Goal: Information Seeking & Learning: Learn about a topic

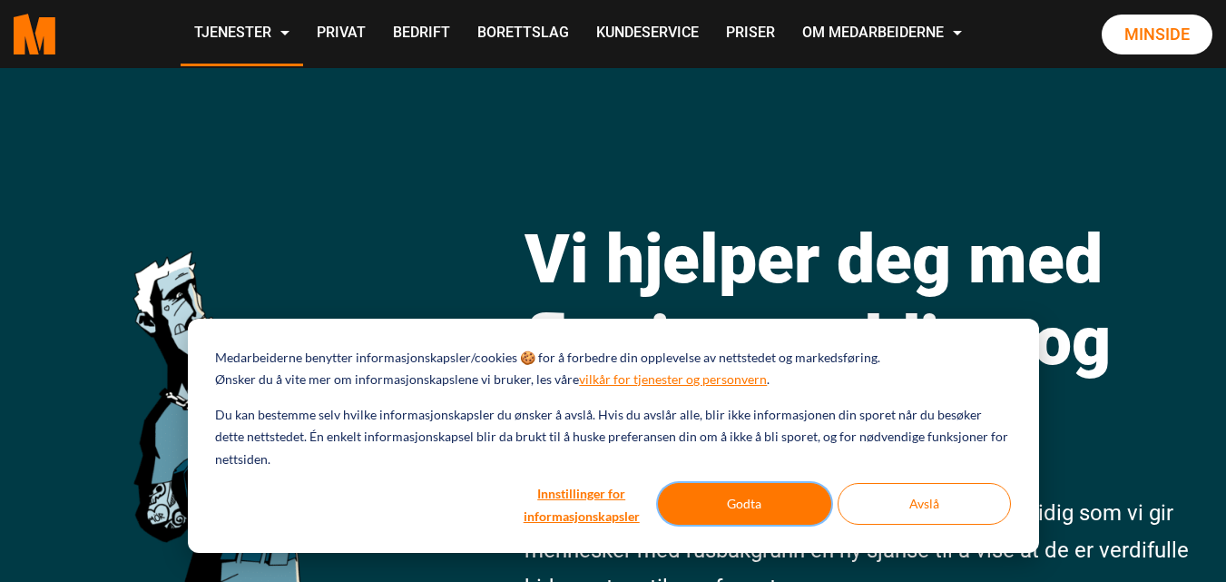
click at [780, 493] on button "Godta" at bounding box center [744, 504] width 173 height 42
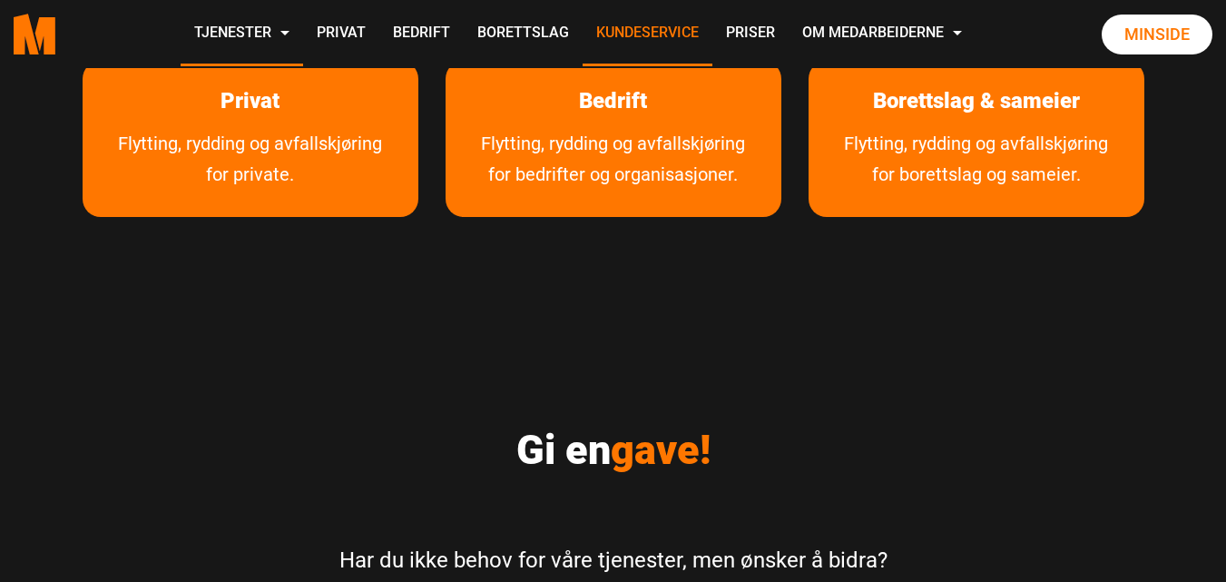
scroll to position [3263, 0]
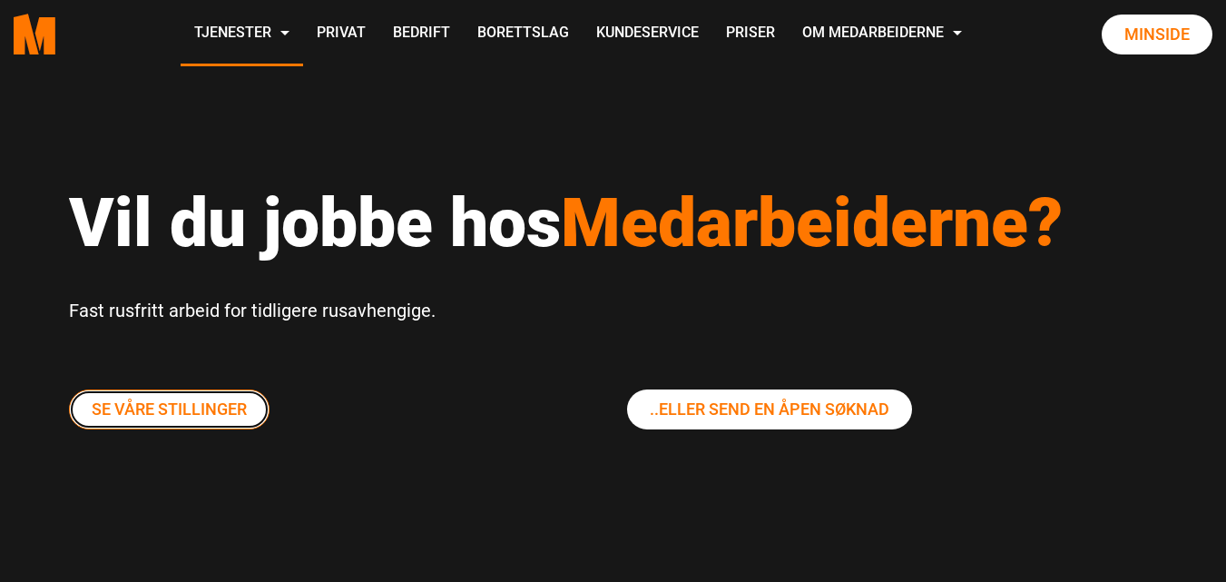
click at [198, 413] on link "Se våre stillinger" at bounding box center [169, 409] width 201 height 40
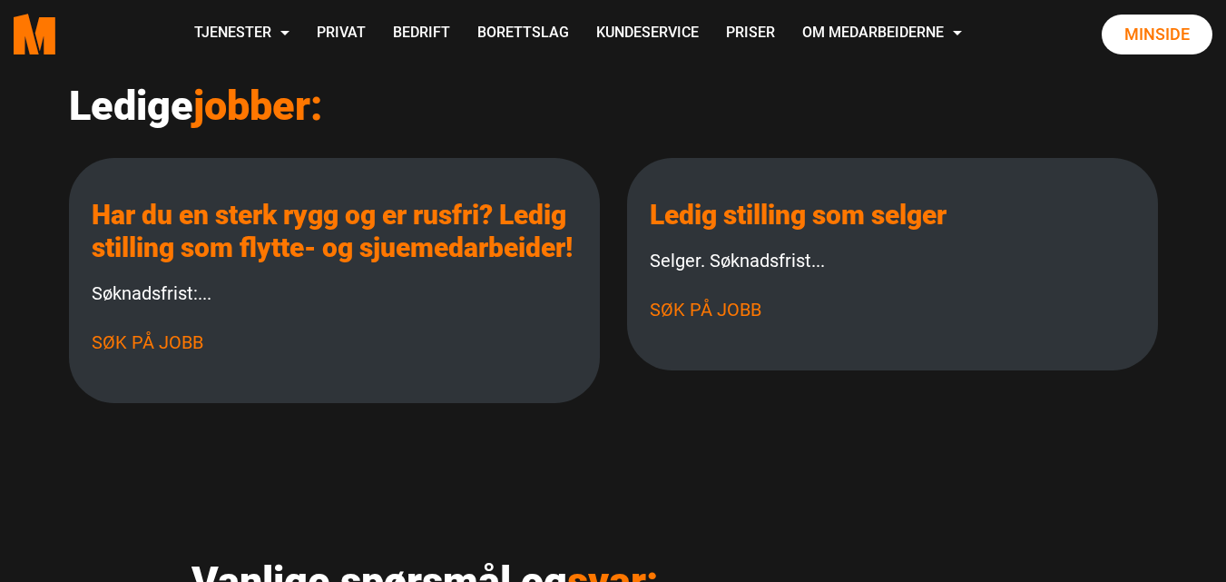
scroll to position [508, 0]
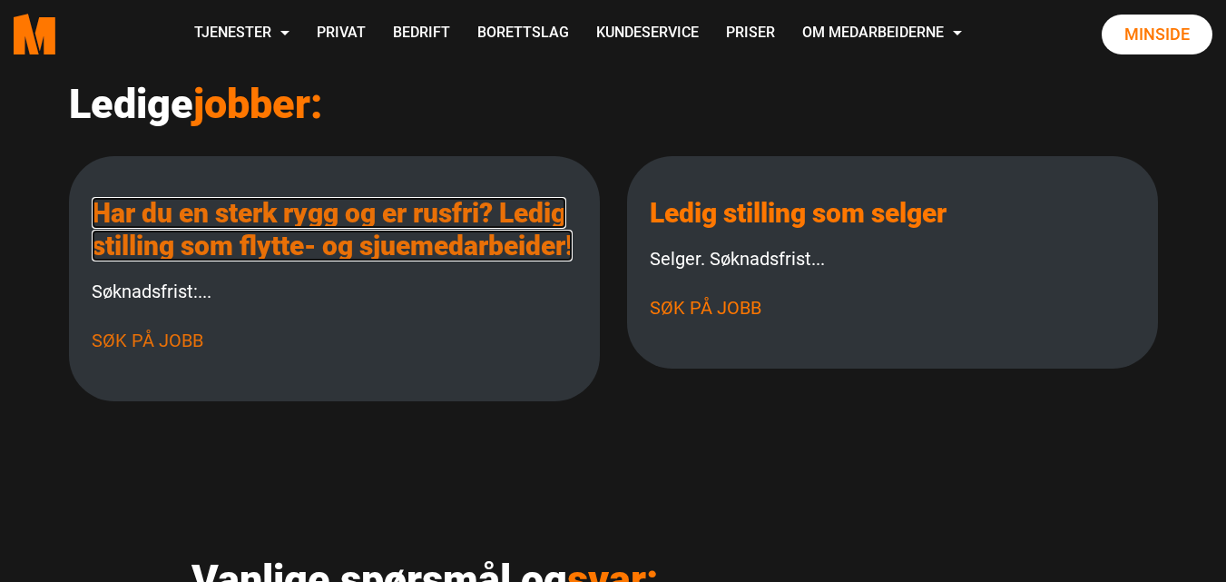
click at [226, 261] on link "Har du en sterk rygg og er rusfri? Ledig stilling som flytte- og sjuemedarbeide…" at bounding box center [332, 229] width 481 height 64
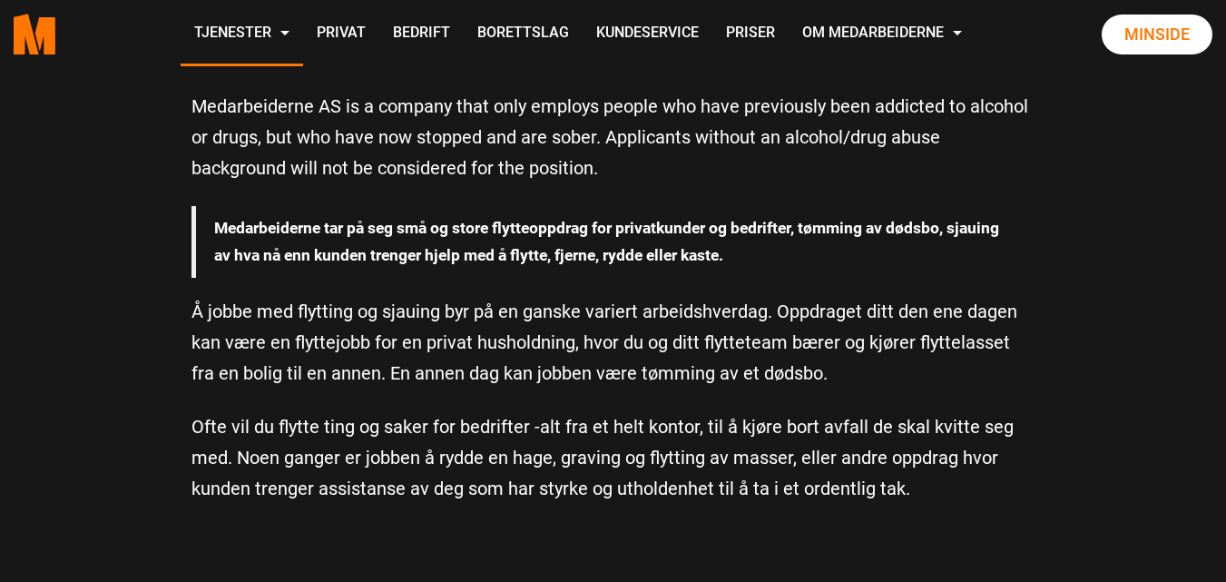
scroll to position [655, 0]
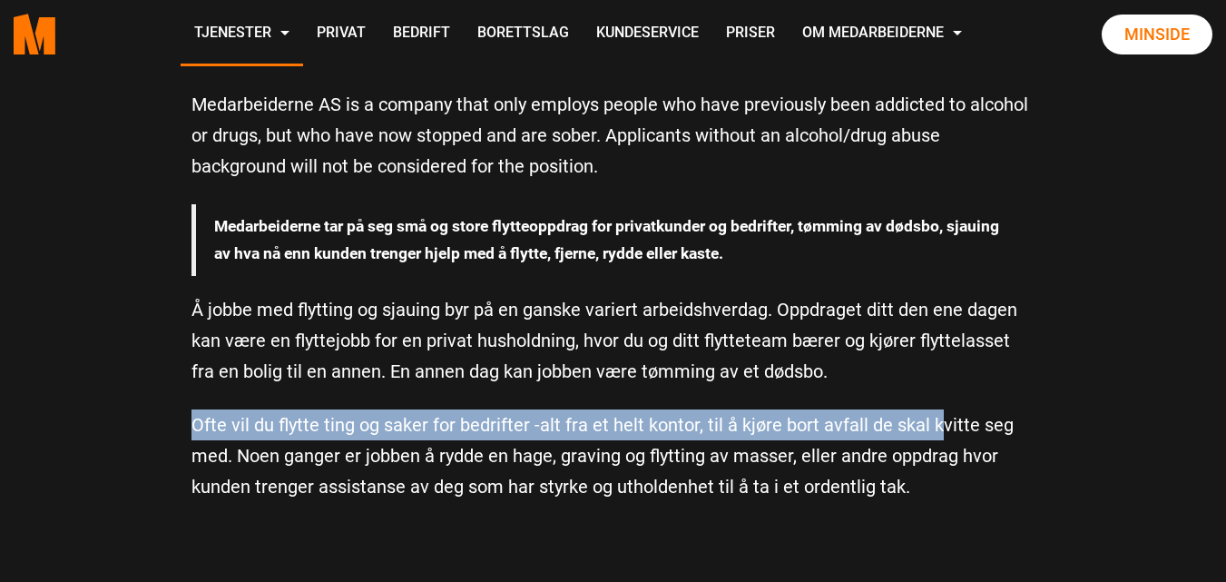
drag, startPoint x: 931, startPoint y: 406, endPoint x: 1000, endPoint y: 387, distance: 71.6
click at [1000, 387] on div "Vi trenger flere pålitelige og sterke Medarbeidere med Tetris-skills! Du må ha …" at bounding box center [613, 203] width 871 height 644
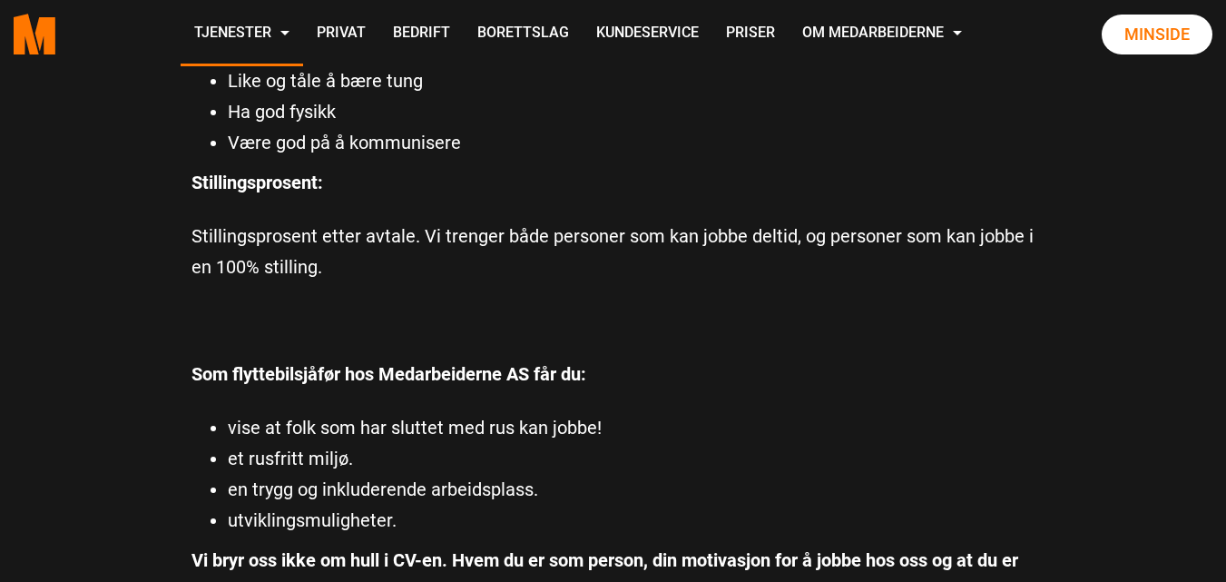
scroll to position [1446, 0]
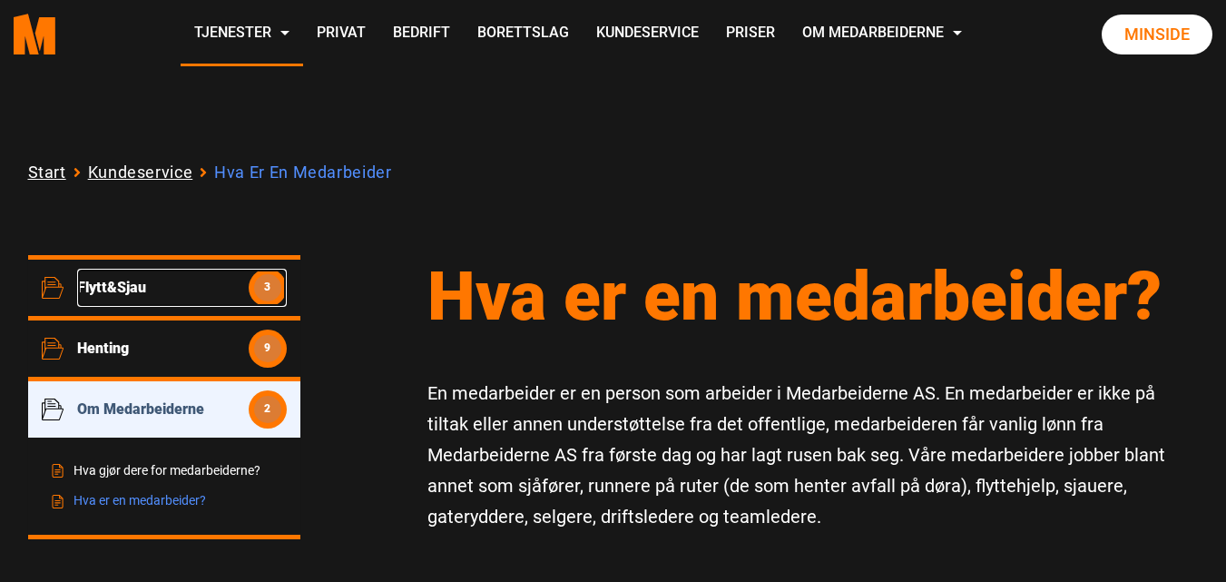
click at [122, 288] on span "Flytt&Sjau" at bounding box center [163, 287] width 172 height 17
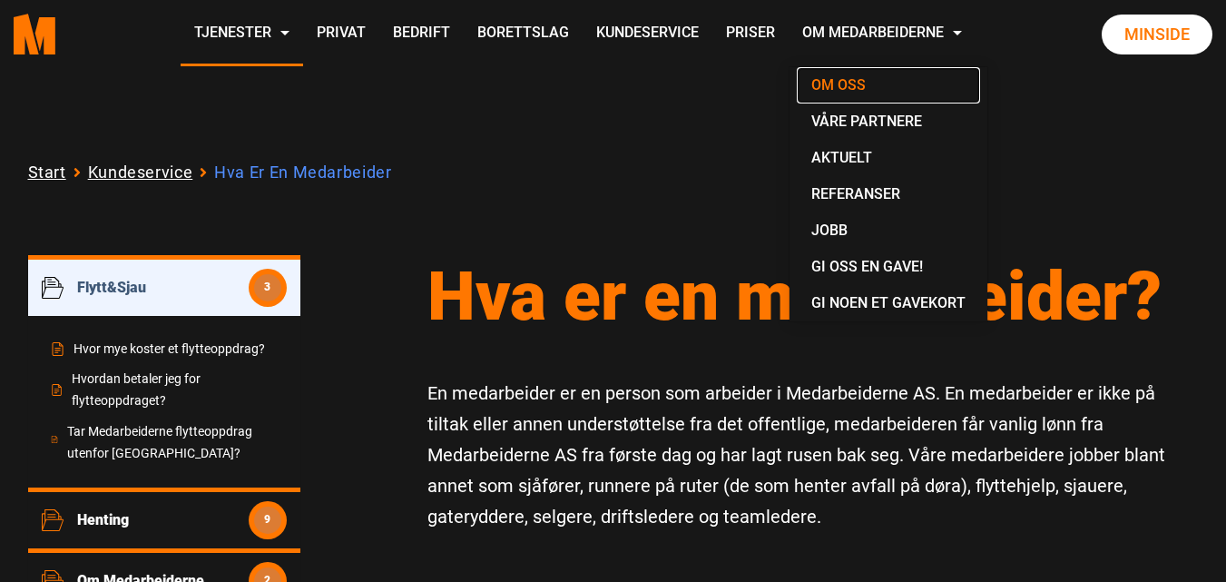
click at [833, 91] on link "Om oss" at bounding box center [888, 85] width 183 height 36
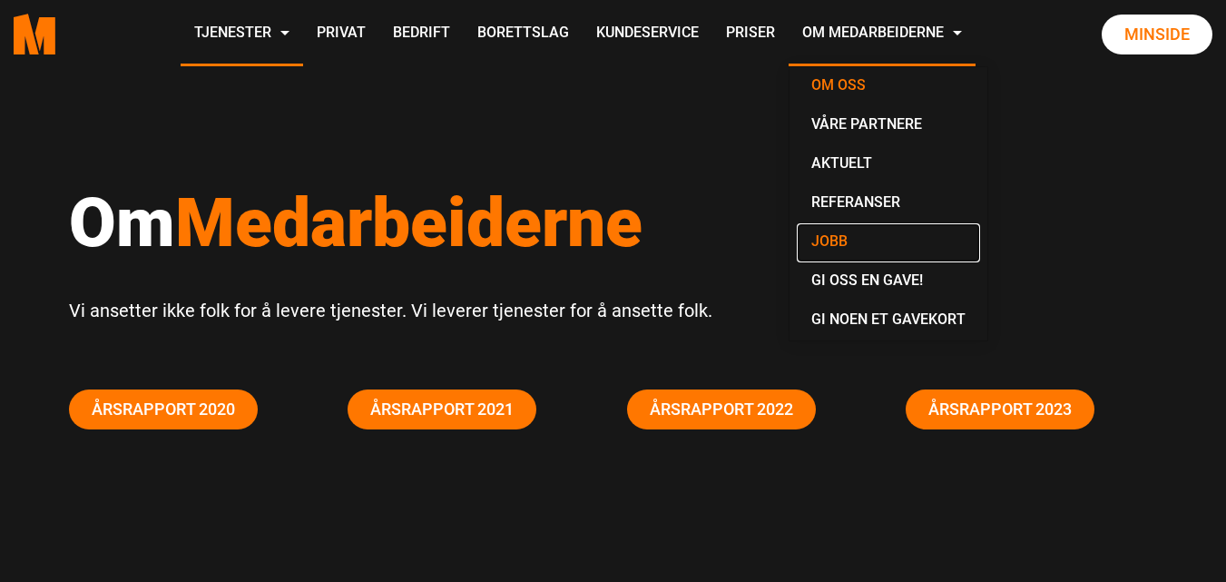
click at [840, 231] on link "Jobb" at bounding box center [888, 242] width 183 height 39
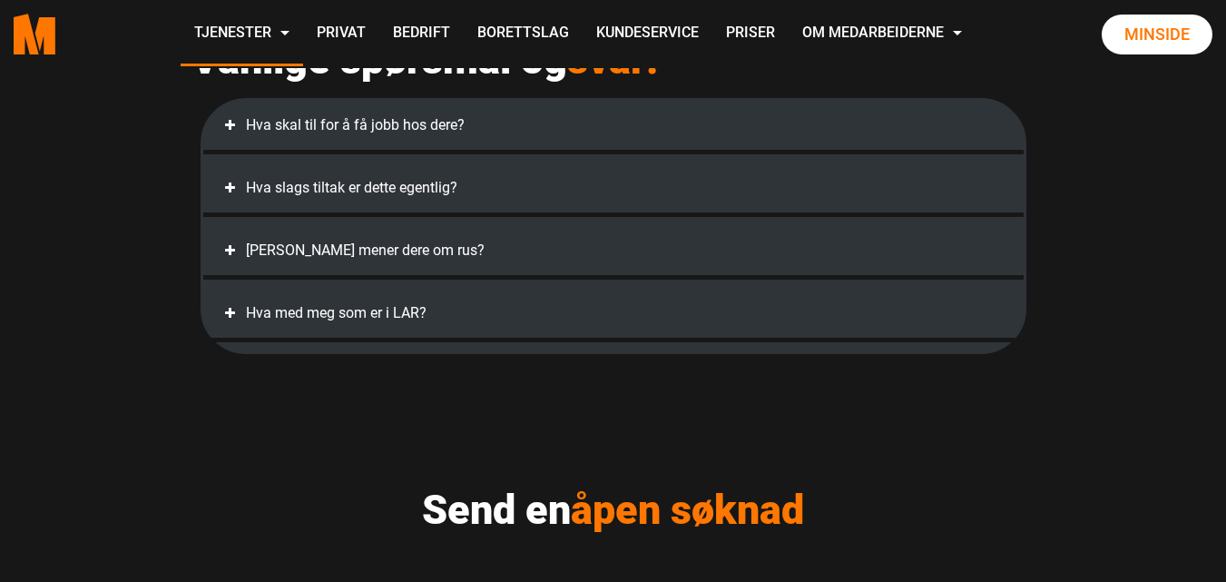
scroll to position [1029, 0]
click at [353, 140] on div "Hva skal til for å få jobb hos dere?" at bounding box center [613, 124] width 784 height 31
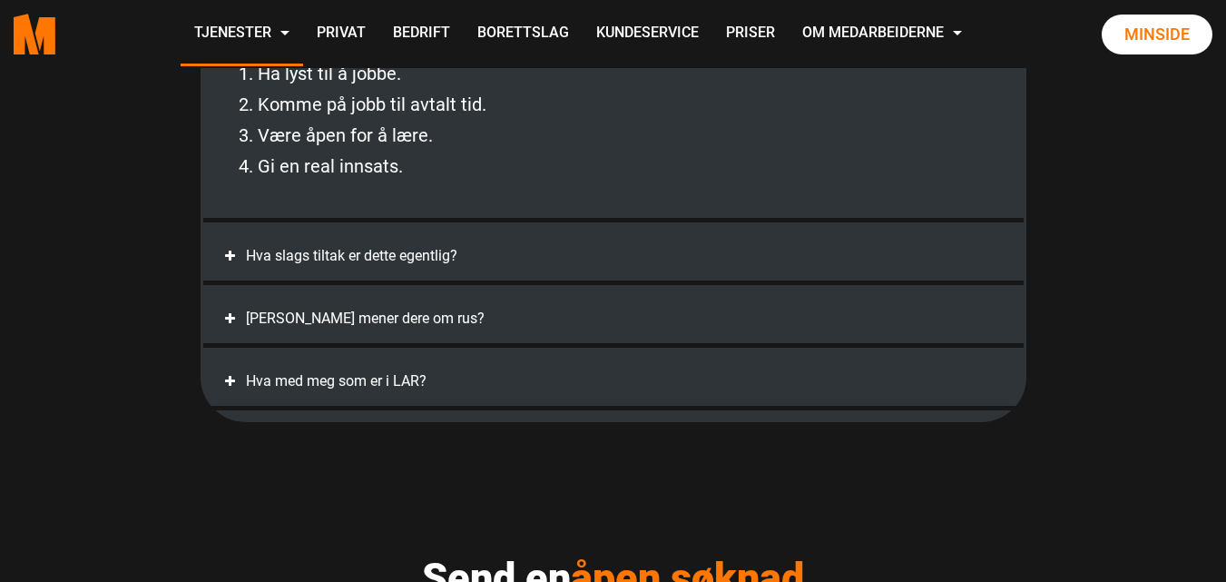
scroll to position [1153, 0]
click at [368, 271] on div "Hva slags tiltak er dette egentlig?" at bounding box center [613, 255] width 784 height 31
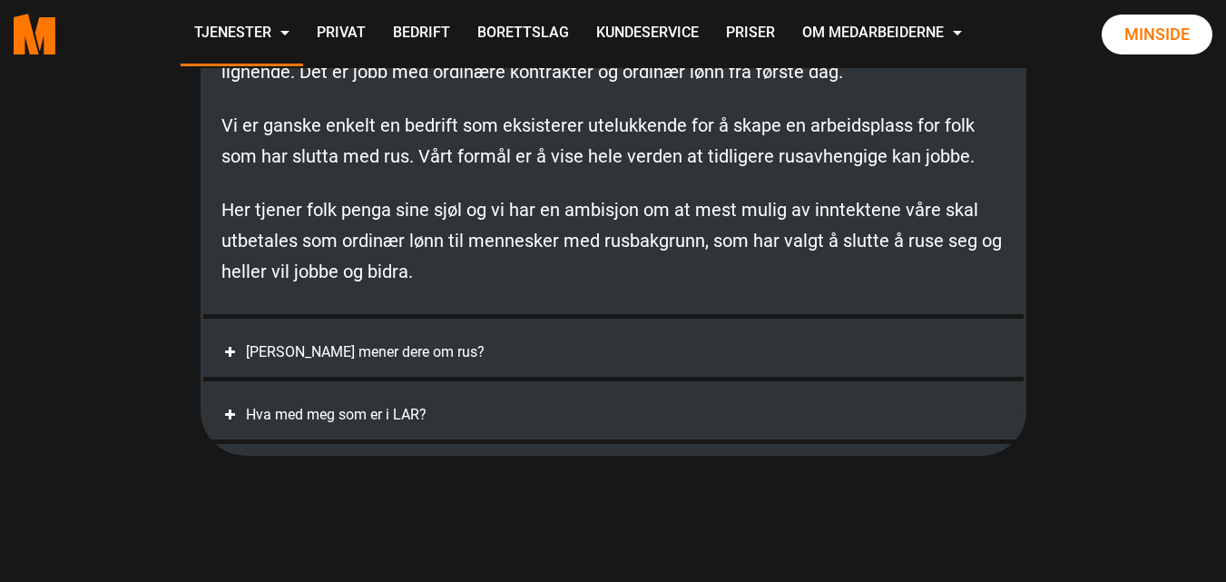
scroll to position [1256, 0]
